Goal: Navigation & Orientation: Find specific page/section

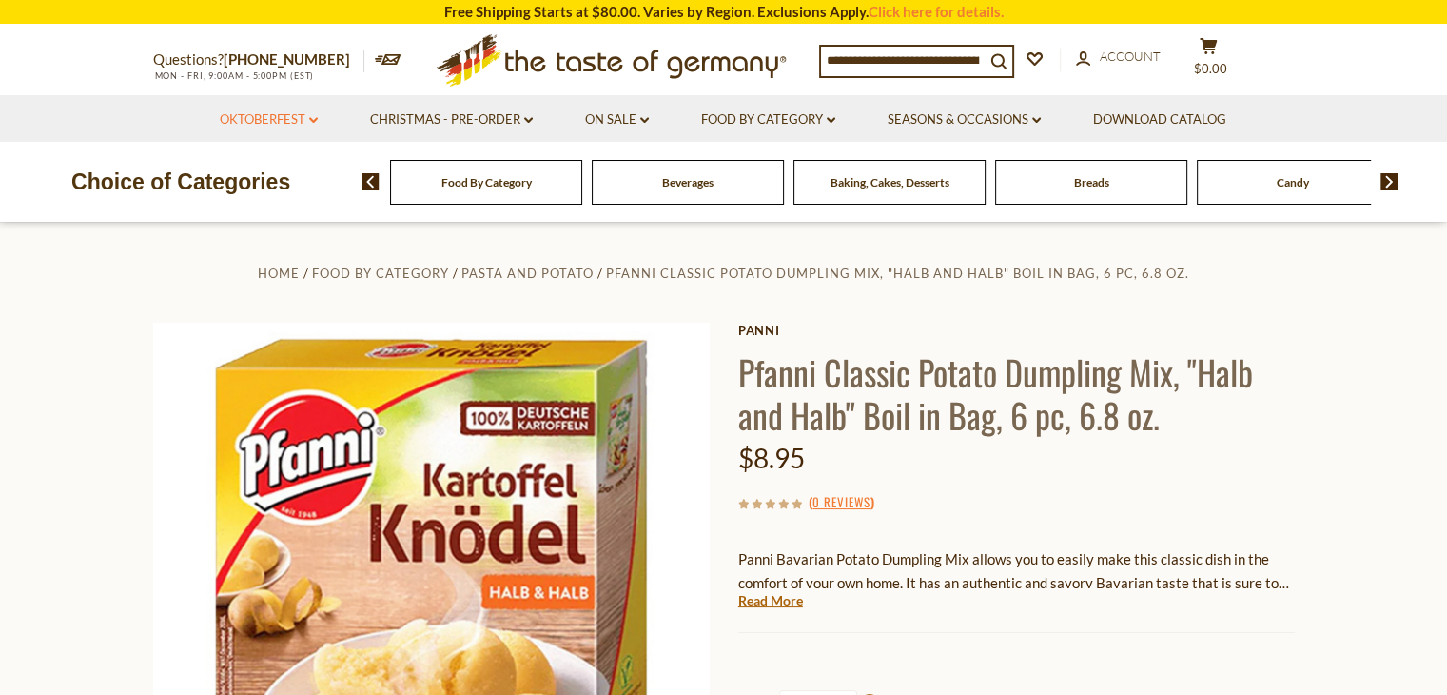
click at [280, 115] on link "Oktoberfest dropdown_arrow" at bounding box center [269, 119] width 98 height 21
click at [260, 168] on link "All Oktoberfest" at bounding box center [258, 169] width 98 height 17
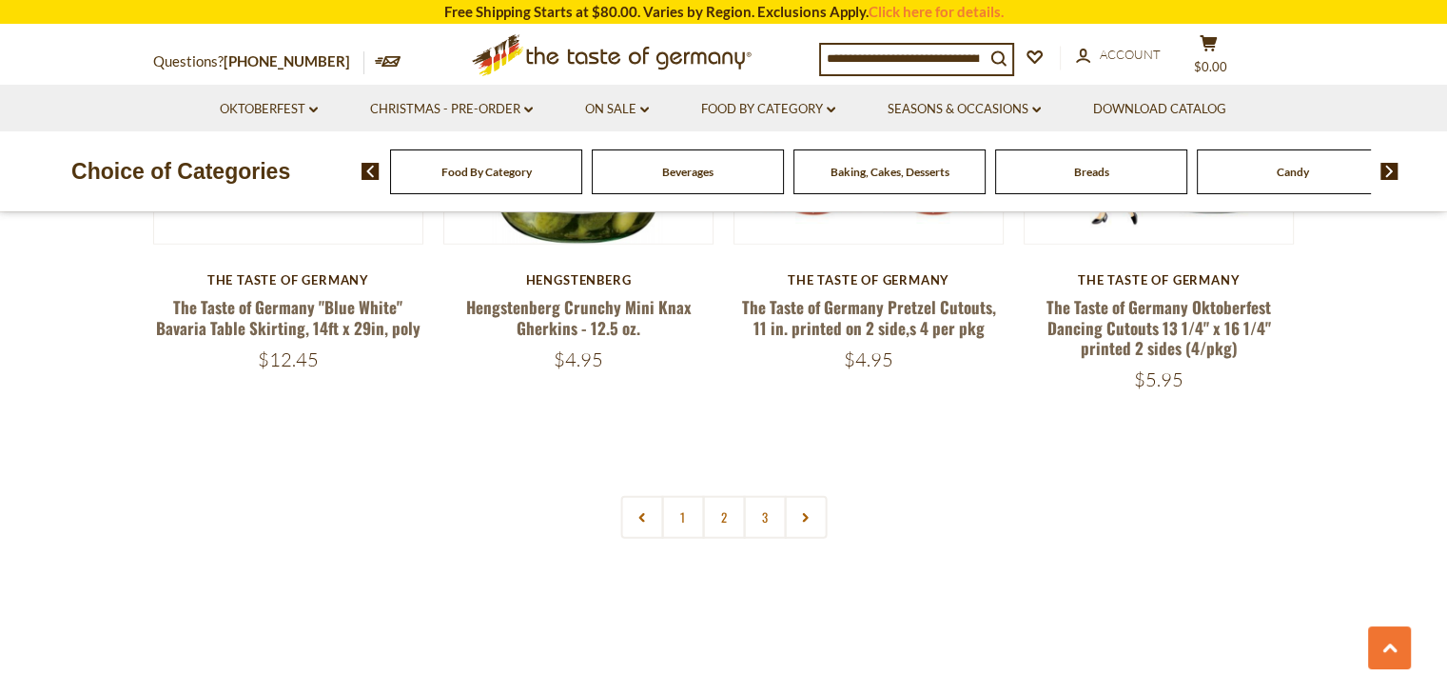
scroll to position [4662, 0]
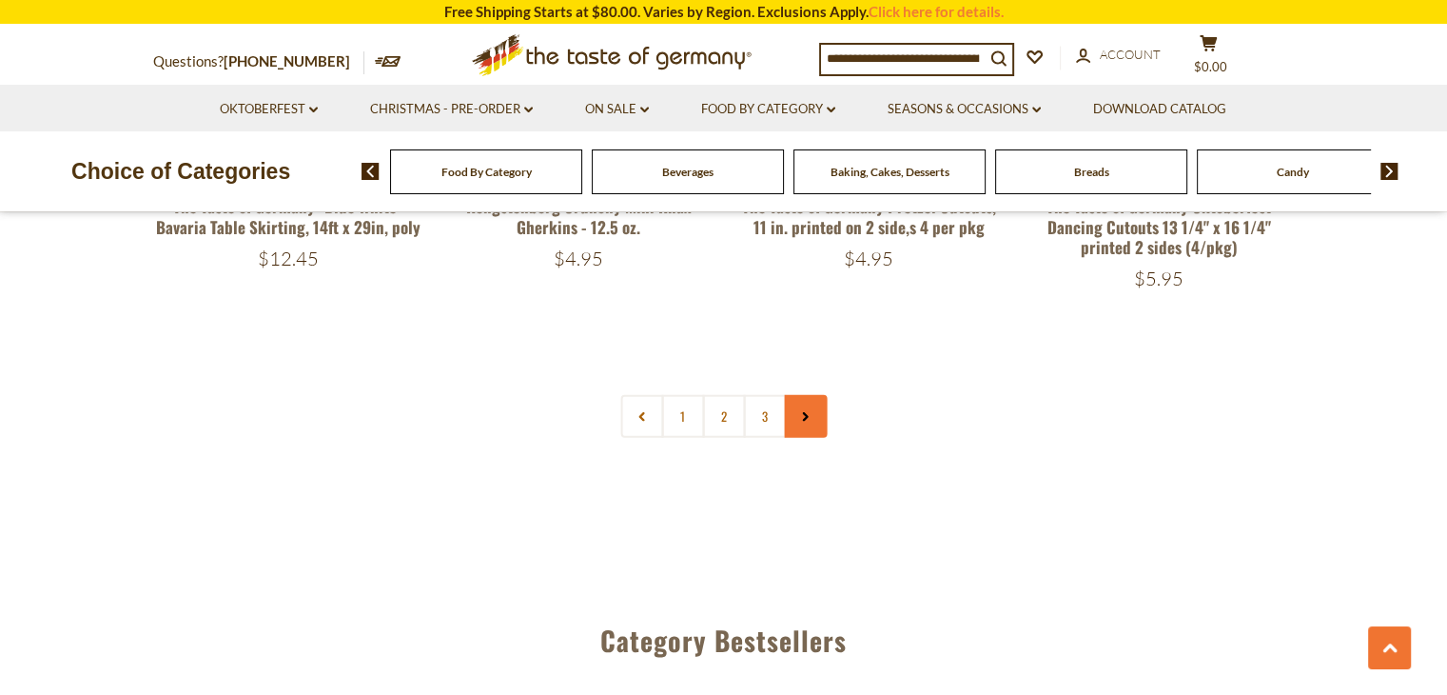
click at [814, 416] on link at bounding box center [805, 416] width 43 height 43
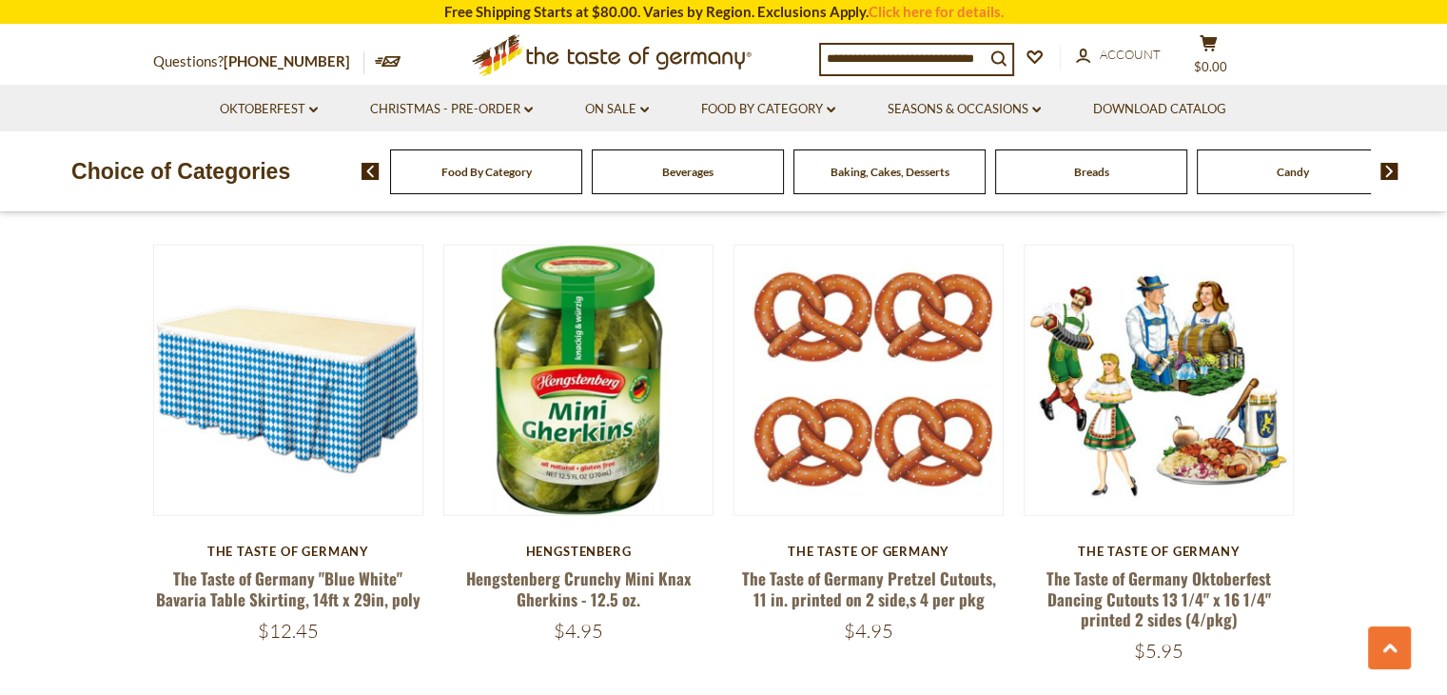
scroll to position [4662, 0]
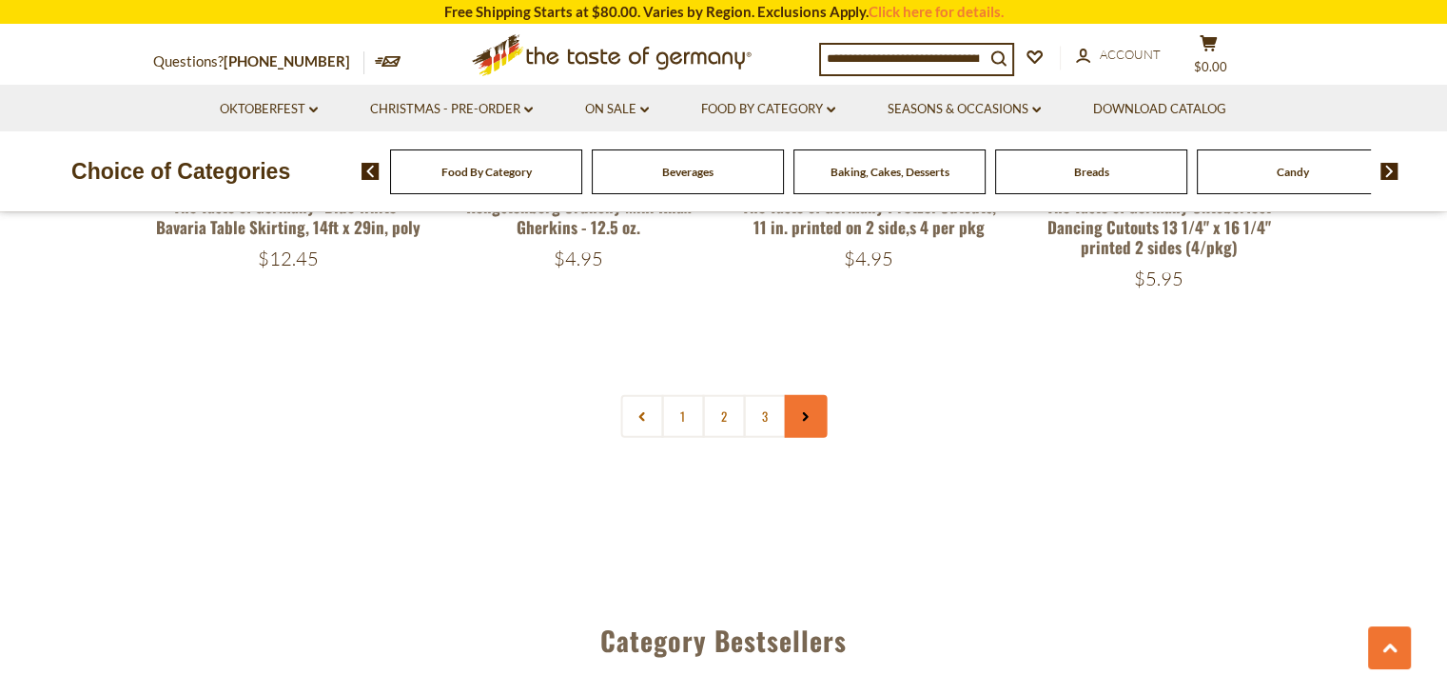
click at [803, 415] on icon at bounding box center [805, 417] width 11 height 10
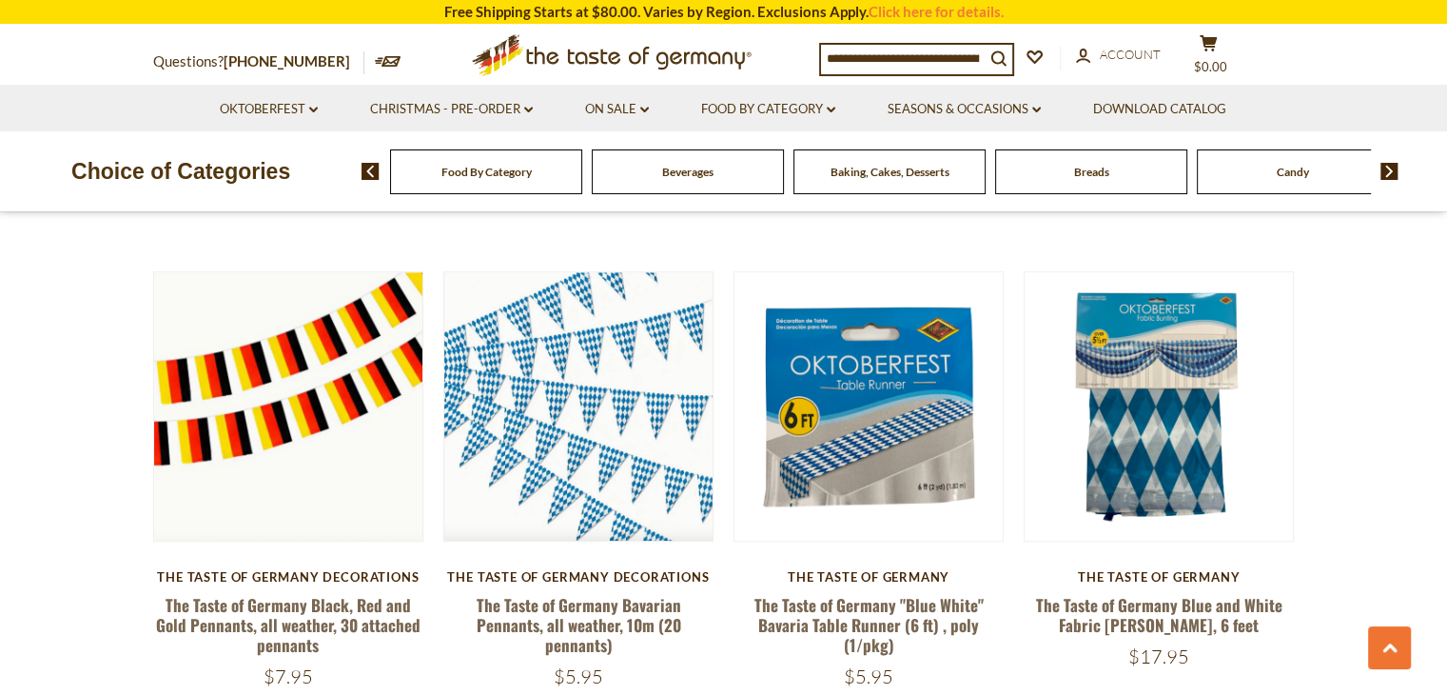
scroll to position [1522, 0]
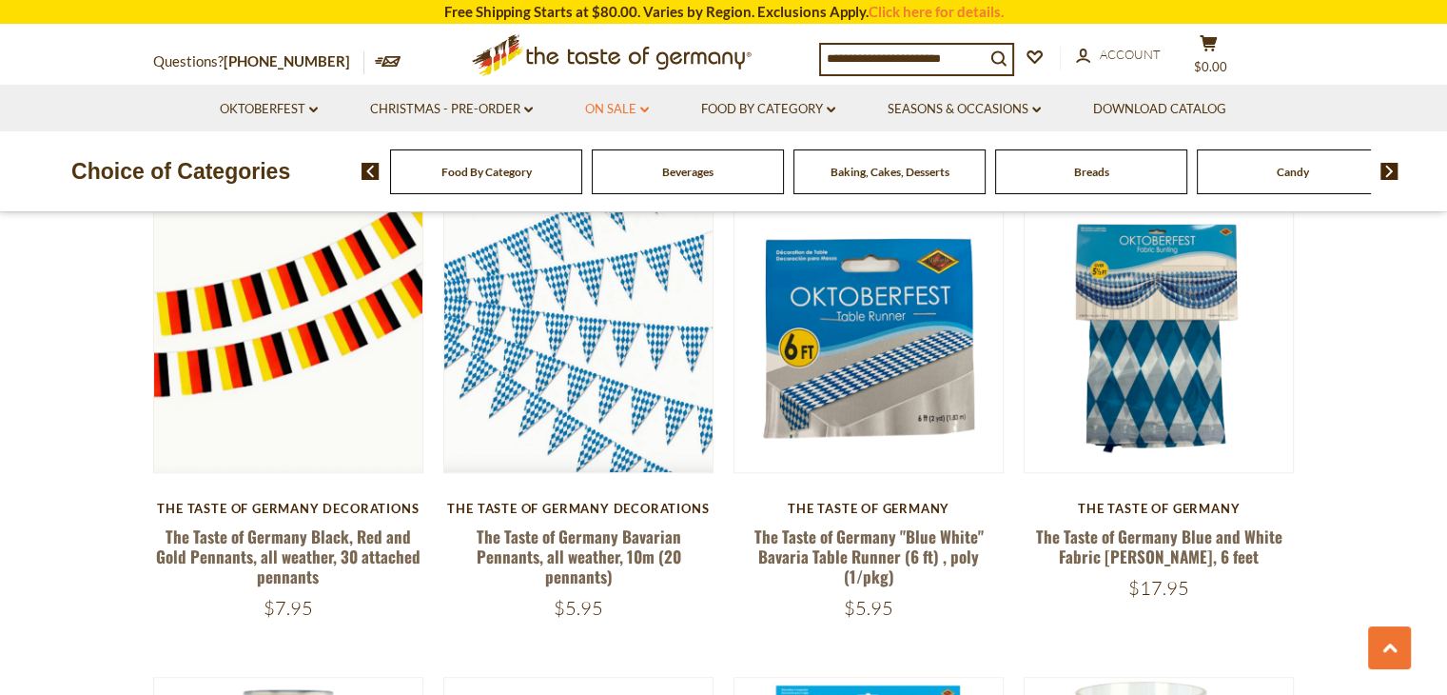
click at [617, 108] on link "On Sale dropdown_arrow" at bounding box center [617, 109] width 64 height 21
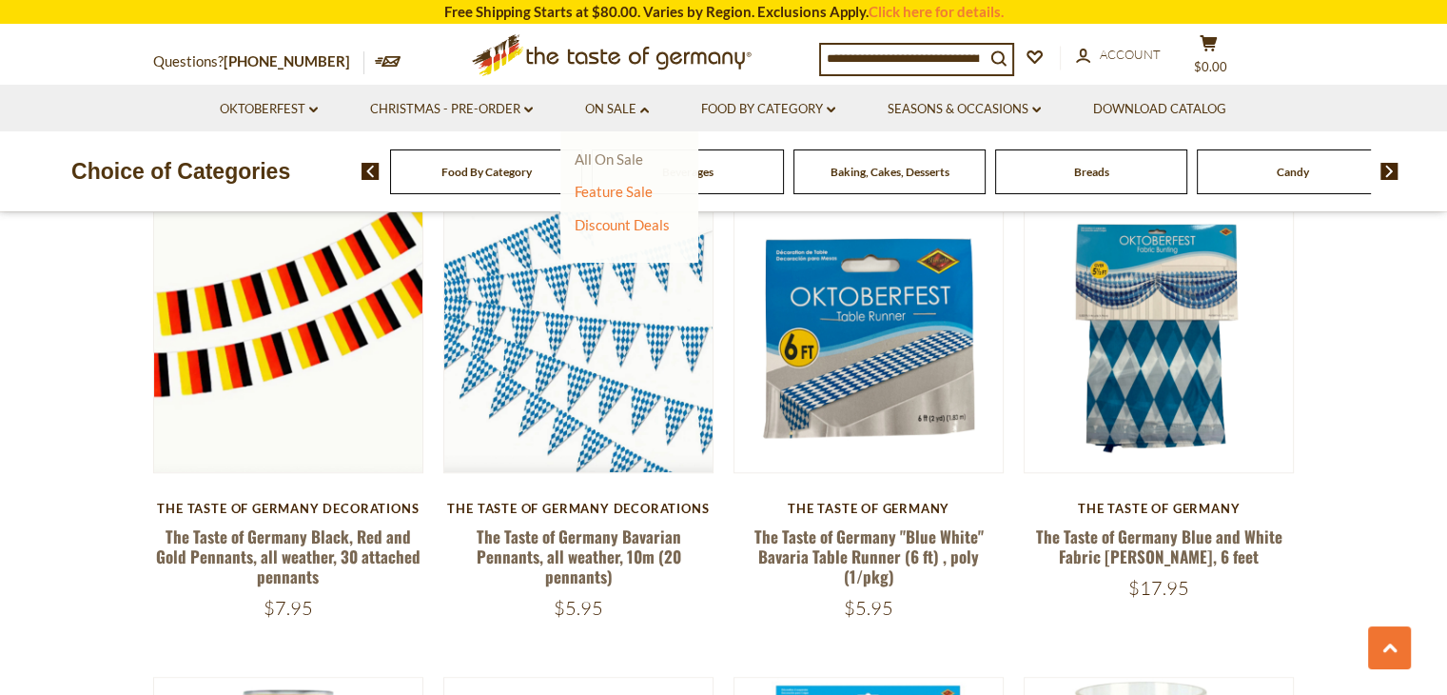
click at [616, 161] on link "All On Sale" at bounding box center [609, 158] width 69 height 17
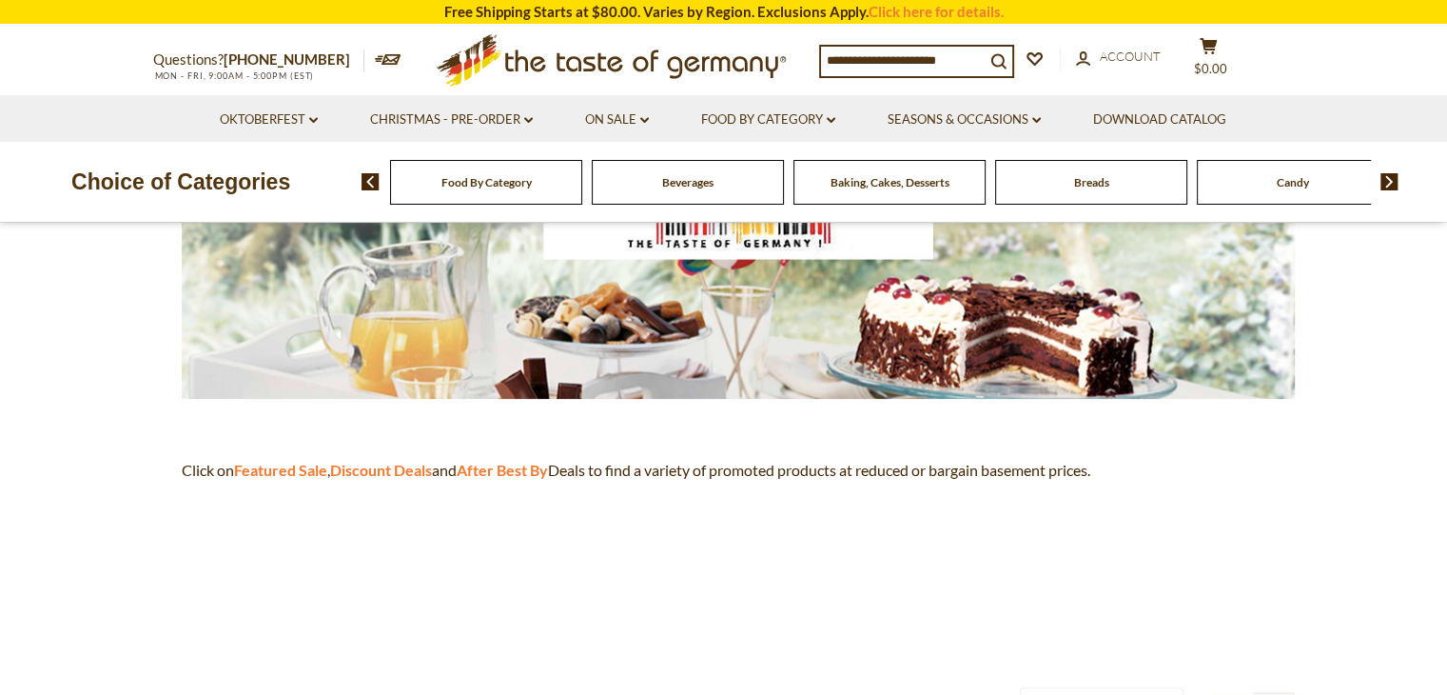
scroll to position [381, 0]
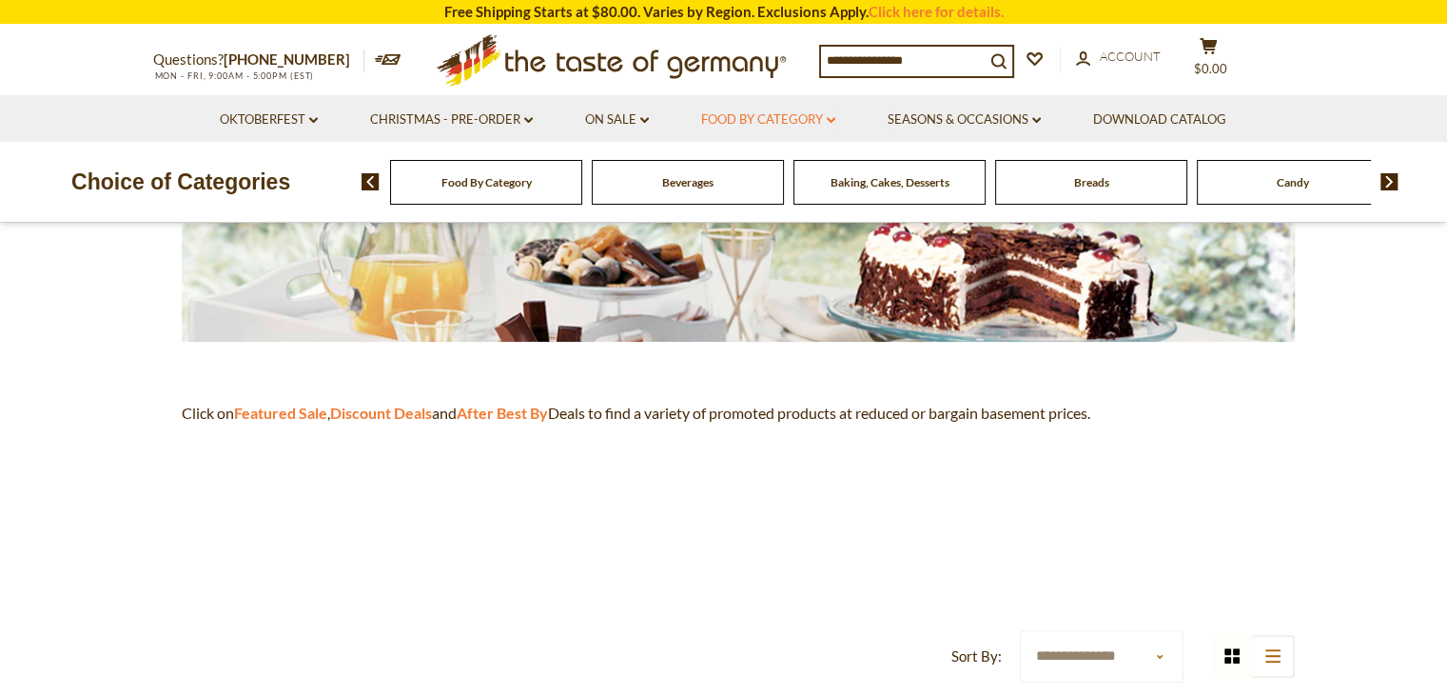
click at [783, 121] on link "Food By Category dropdown_arrow" at bounding box center [768, 119] width 134 height 21
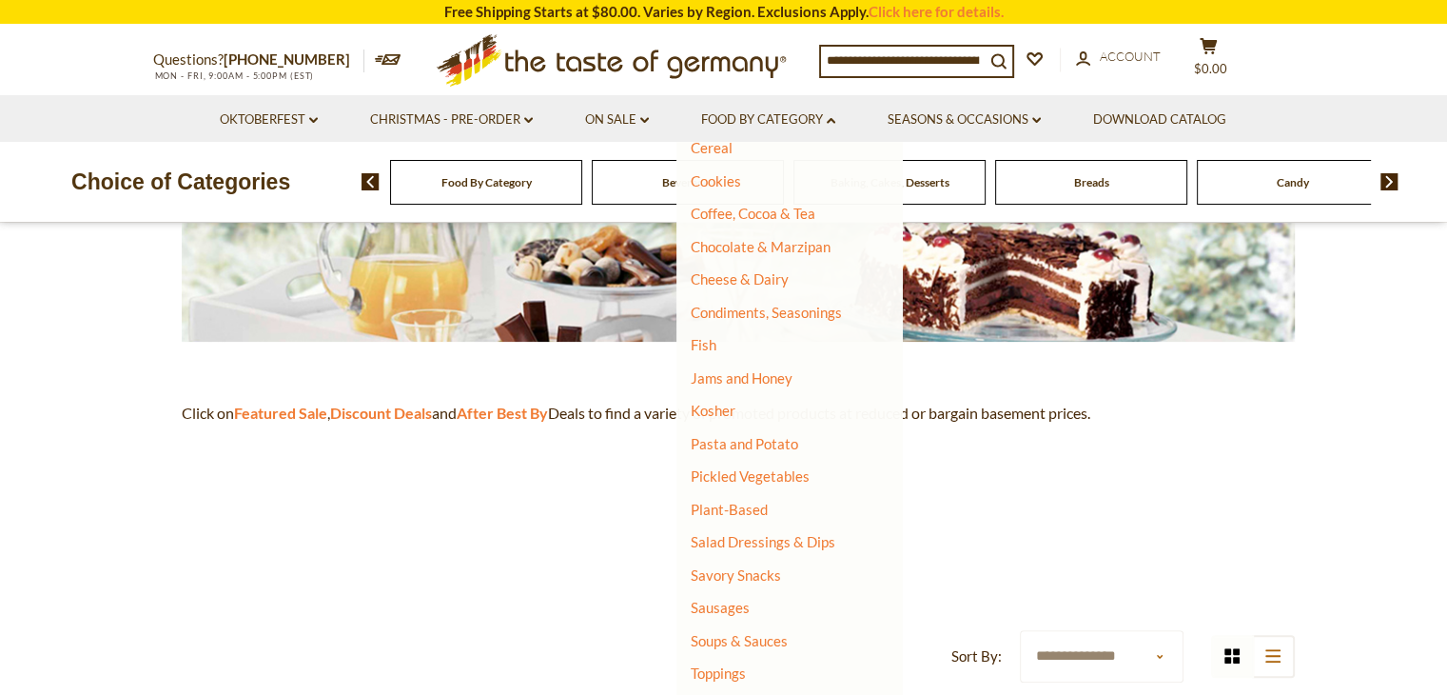
scroll to position [285, 0]
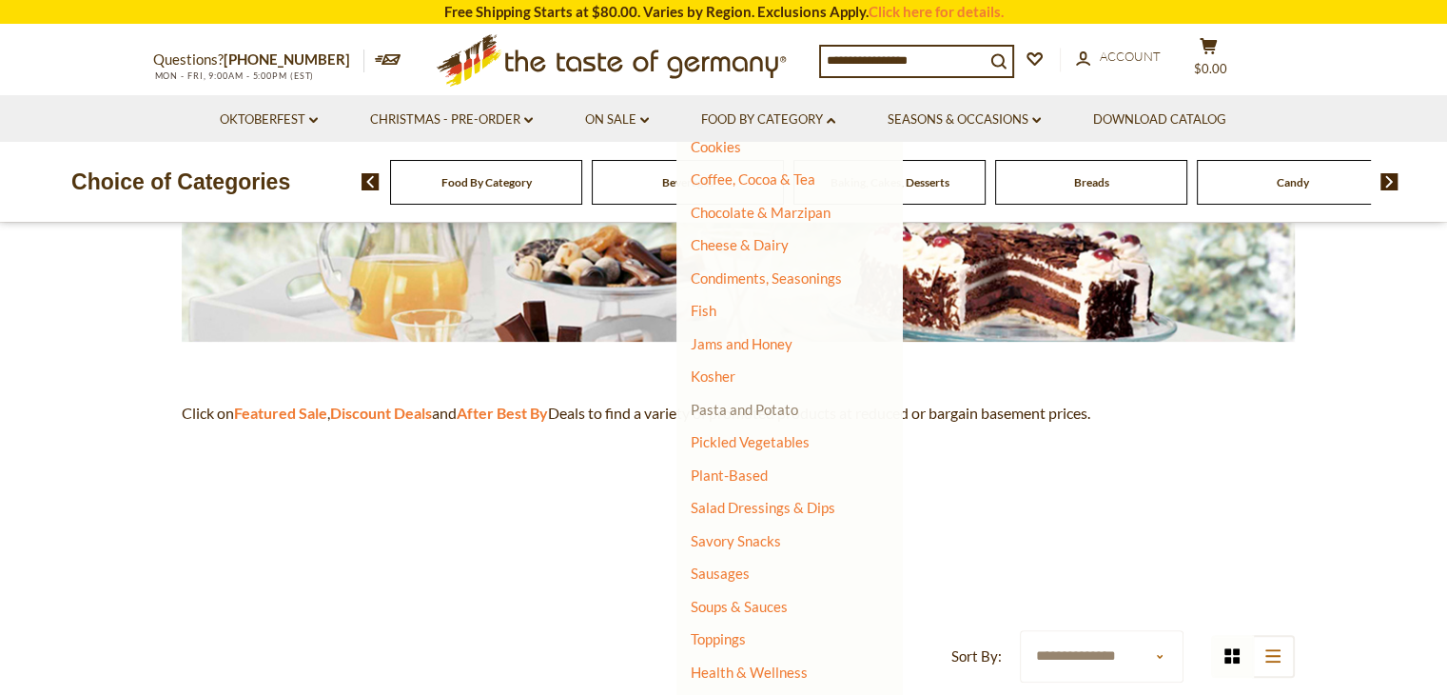
click at [738, 407] on link "Pasta and Potato" at bounding box center [745, 409] width 108 height 17
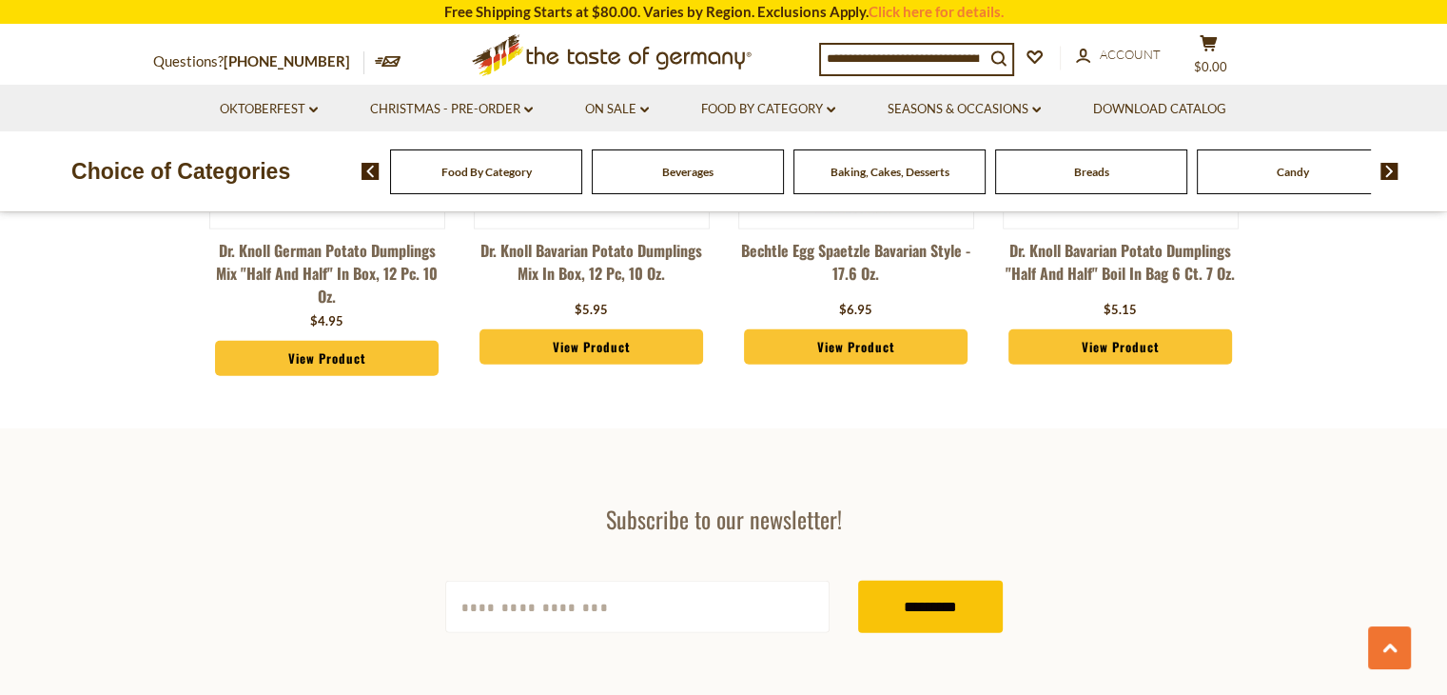
scroll to position [5328, 0]
